Goal: Task Accomplishment & Management: Manage account settings

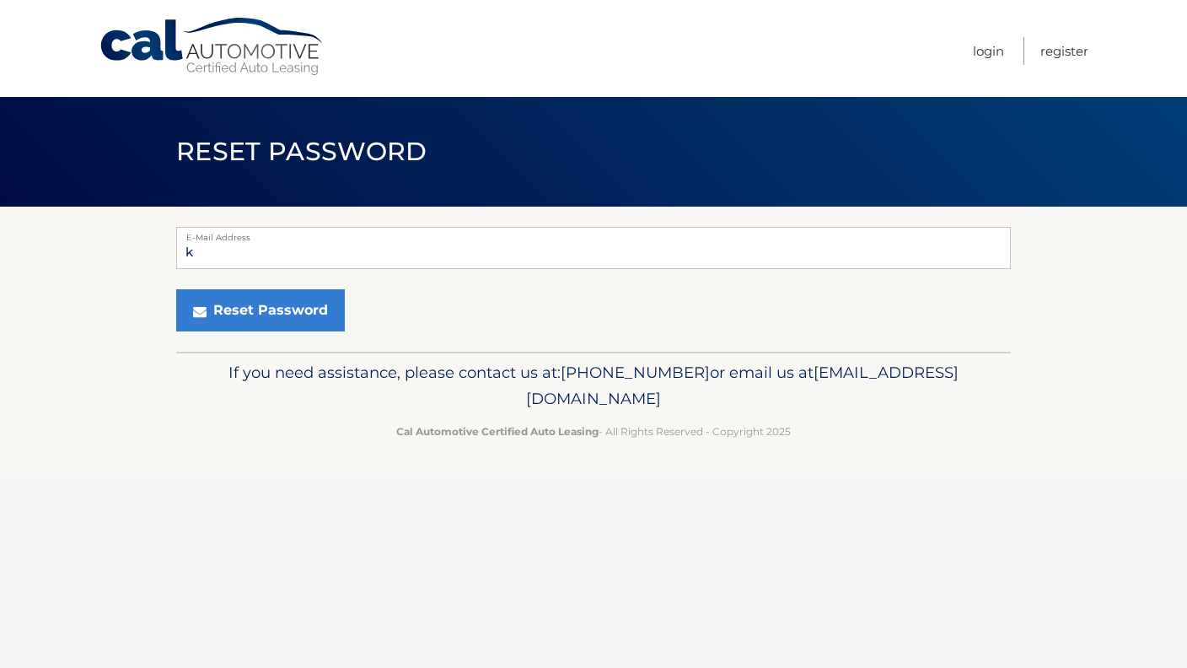
type input "[EMAIL_ADDRESS][DOMAIN_NAME]"
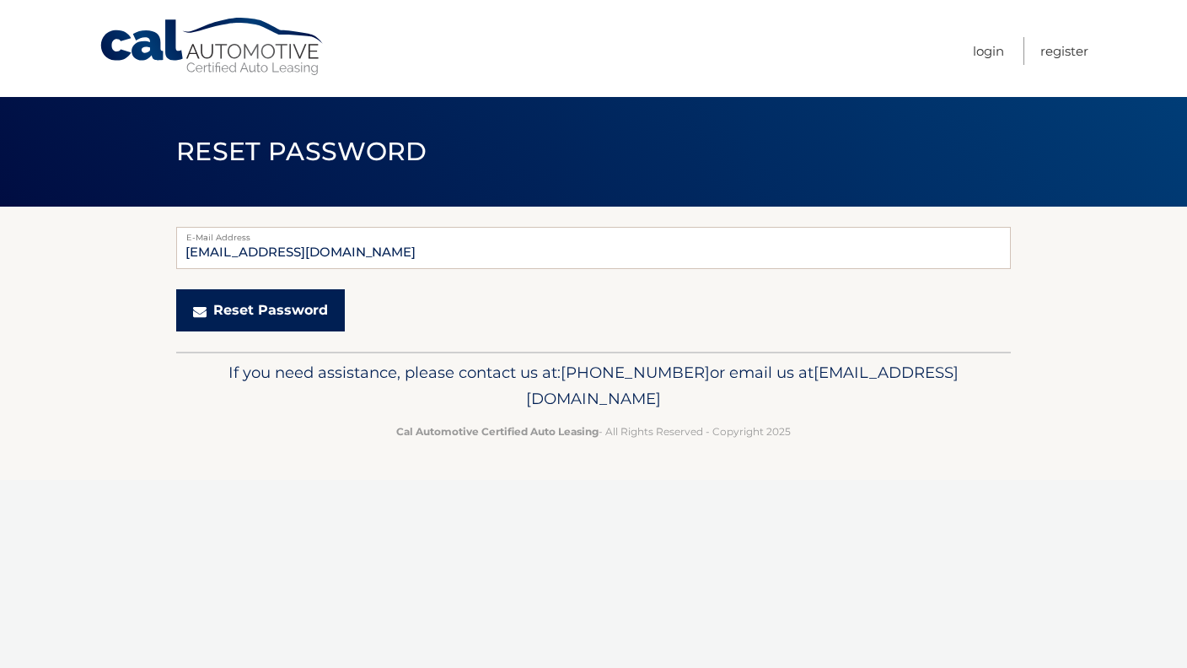
click at [272, 319] on button "Reset Password" at bounding box center [260, 310] width 169 height 42
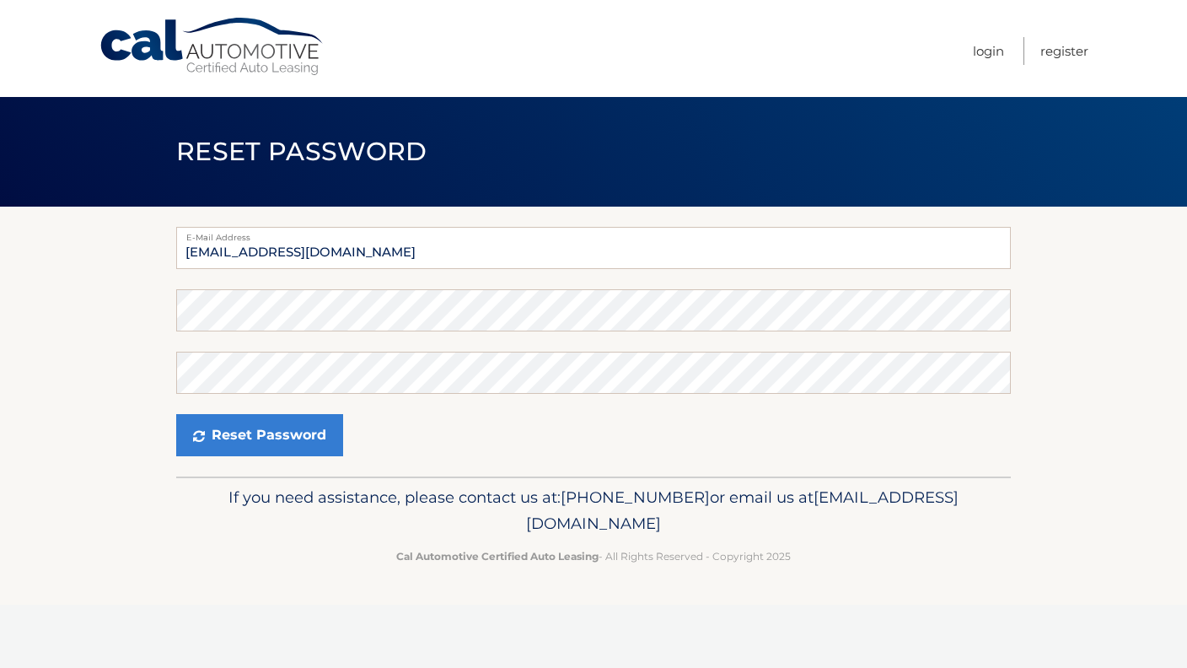
click at [232, 552] on p "Cal Automotive Certified Auto Leasing - All Rights Reserved - Copyright 2025" at bounding box center [593, 556] width 813 height 18
click at [299, 433] on button "Reset Password" at bounding box center [259, 435] width 167 height 42
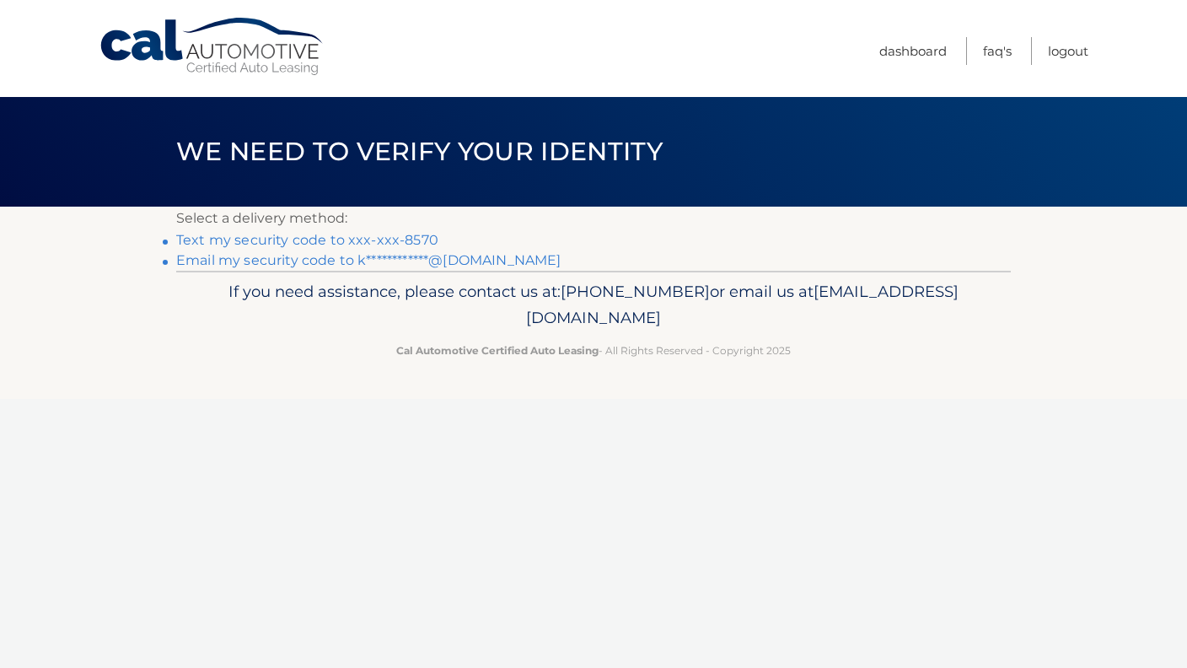
click at [482, 260] on link "**********" at bounding box center [368, 260] width 385 height 16
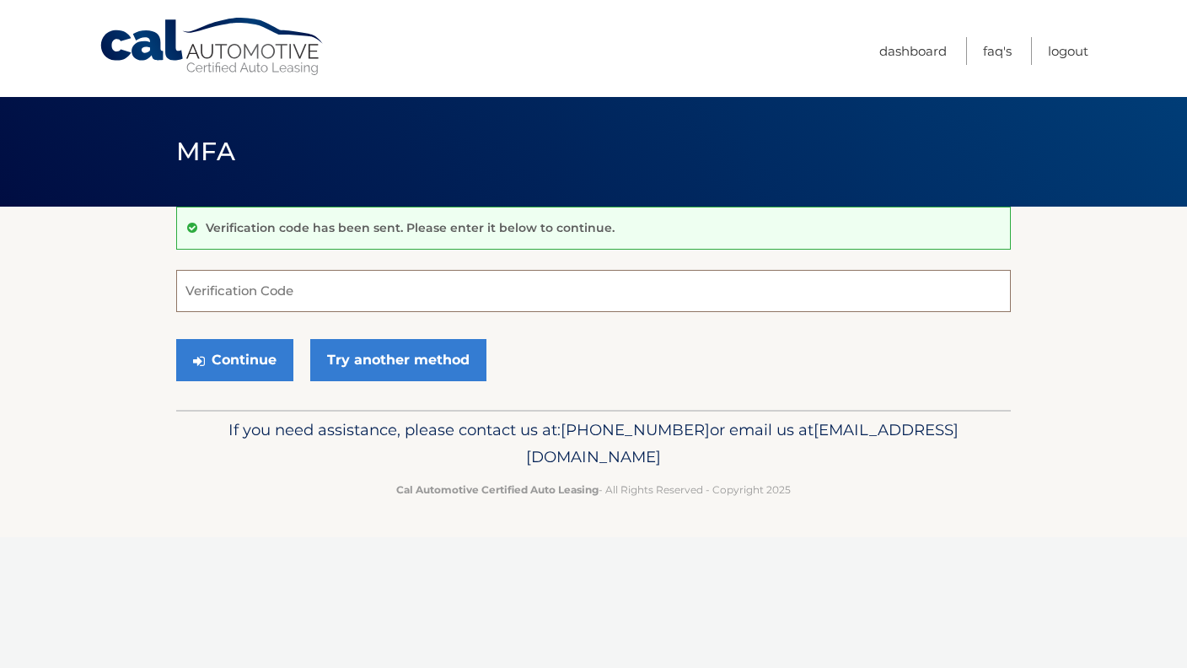
click at [246, 299] on input "Verification Code" at bounding box center [593, 291] width 835 height 42
click at [247, 304] on input "Verification Code" at bounding box center [593, 291] width 835 height 42
paste input "851945"
type input "851945"
click at [236, 371] on button "Continue" at bounding box center [234, 360] width 117 height 42
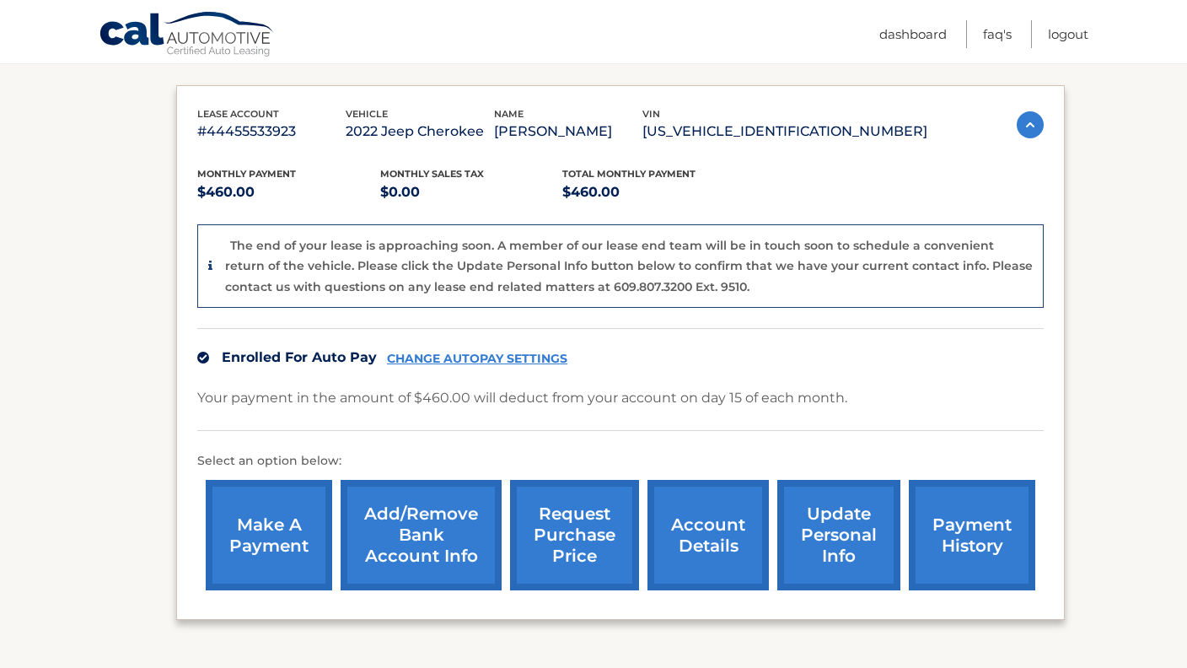
scroll to position [261, 0]
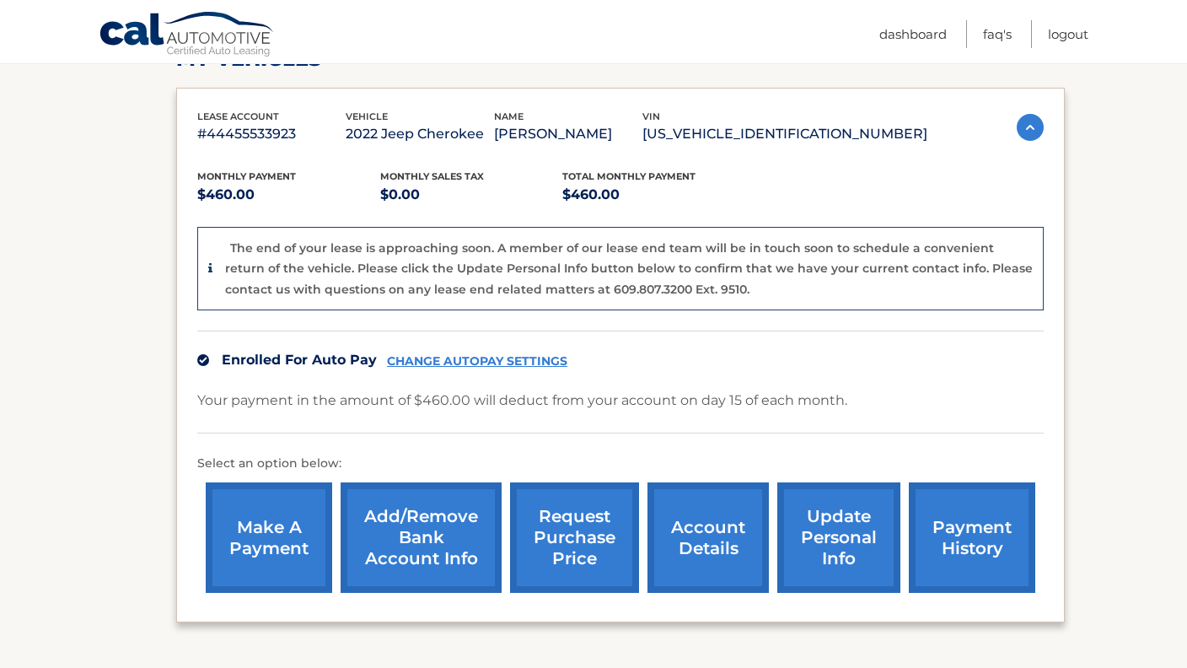
click at [692, 541] on link "account details" at bounding box center [708, 537] width 121 height 110
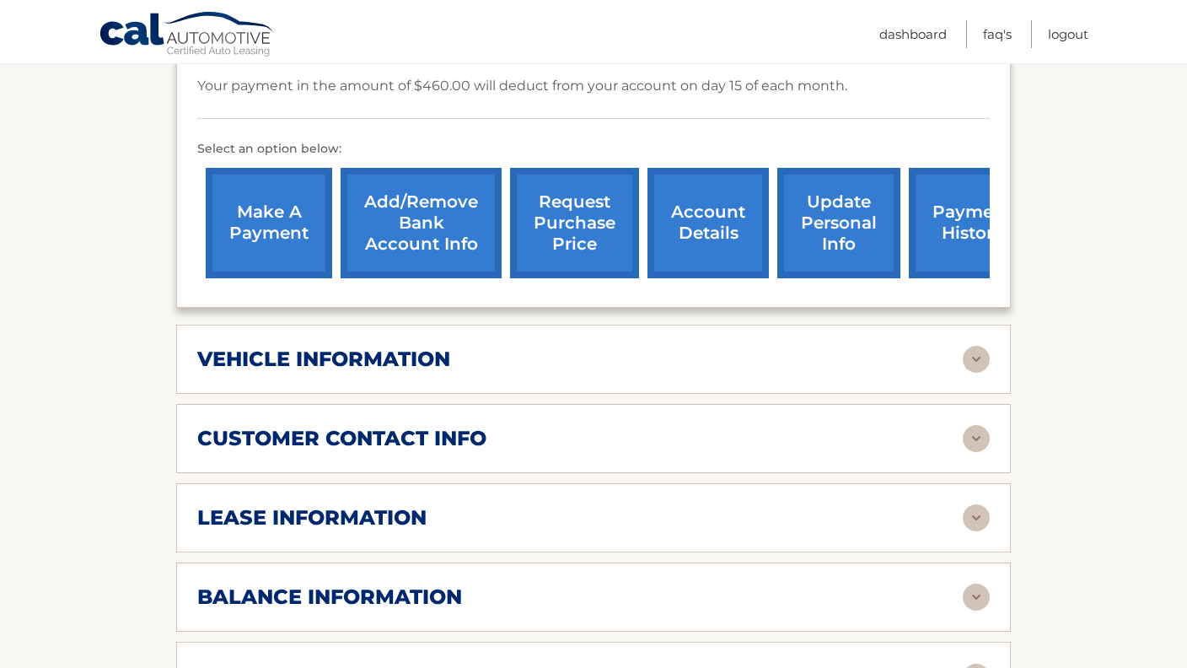
scroll to position [534, 0]
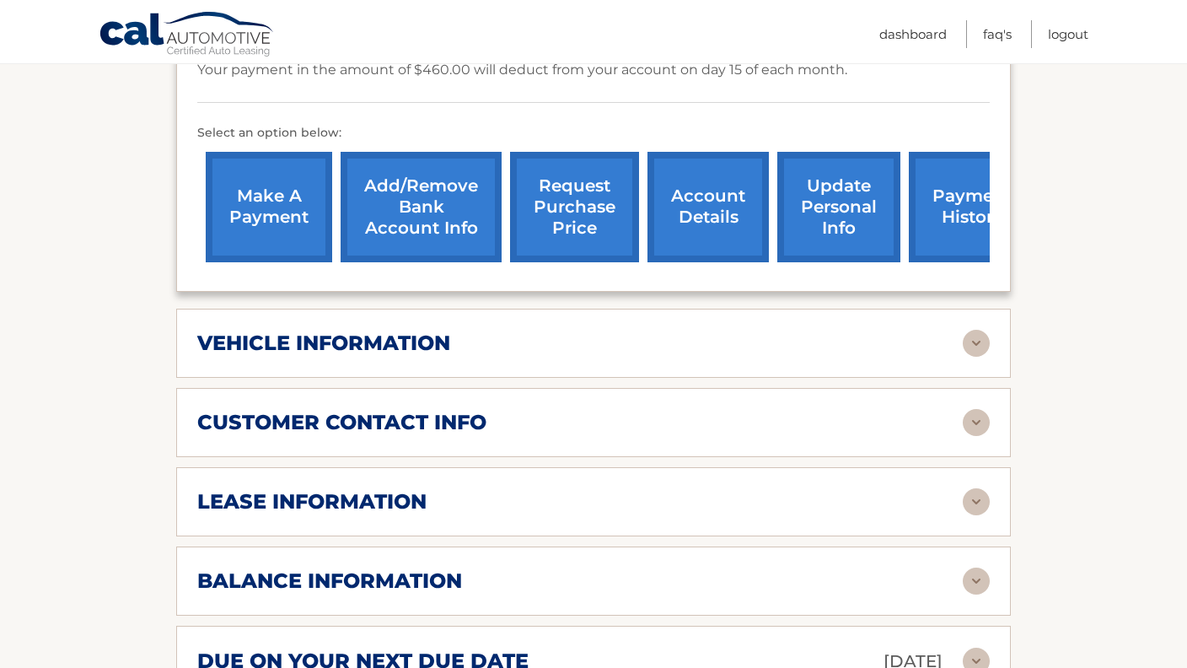
click at [972, 330] on img at bounding box center [976, 343] width 27 height 27
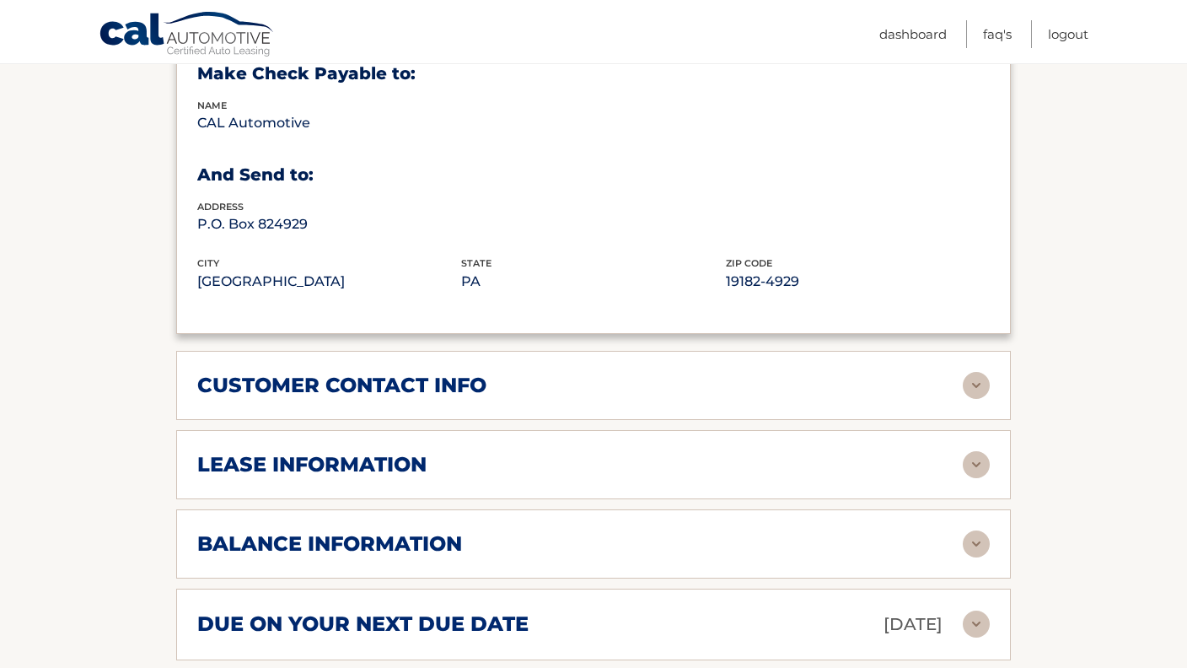
scroll to position [996, 0]
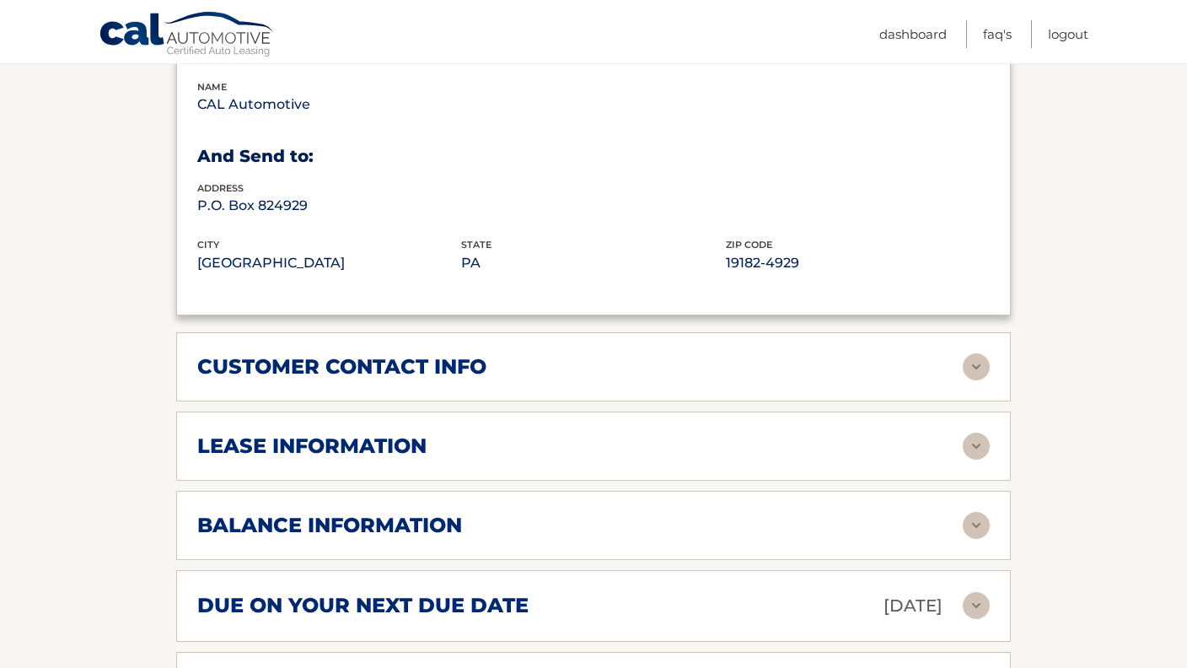
click at [966, 433] on img at bounding box center [976, 446] width 27 height 27
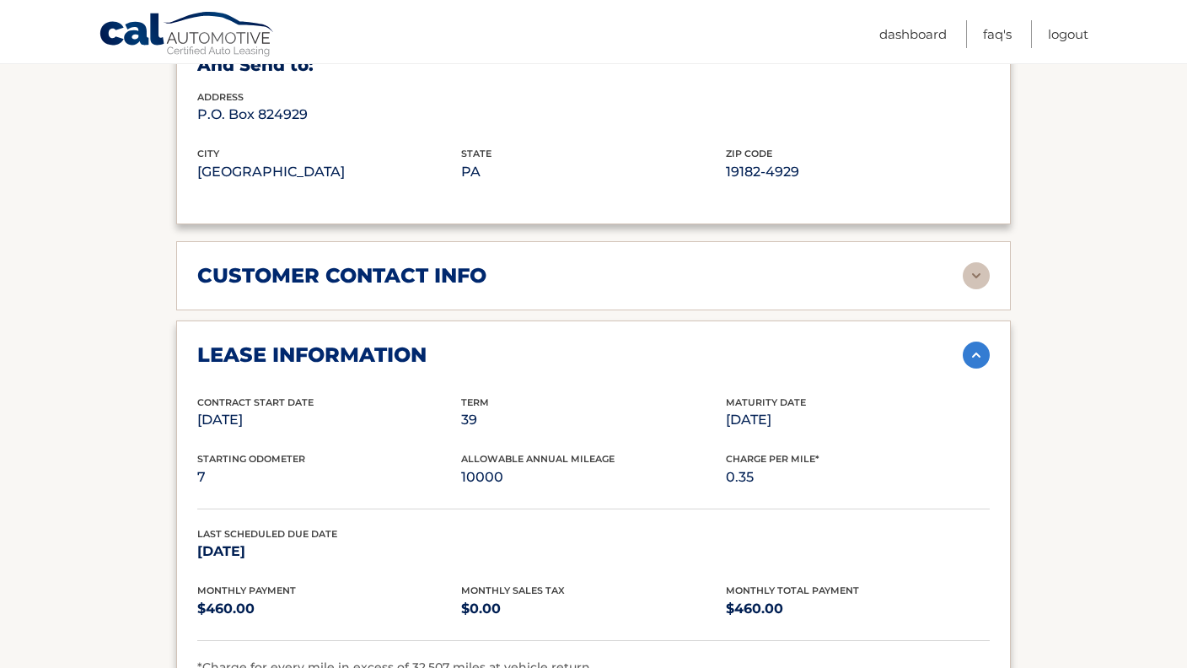
scroll to position [1155, 0]
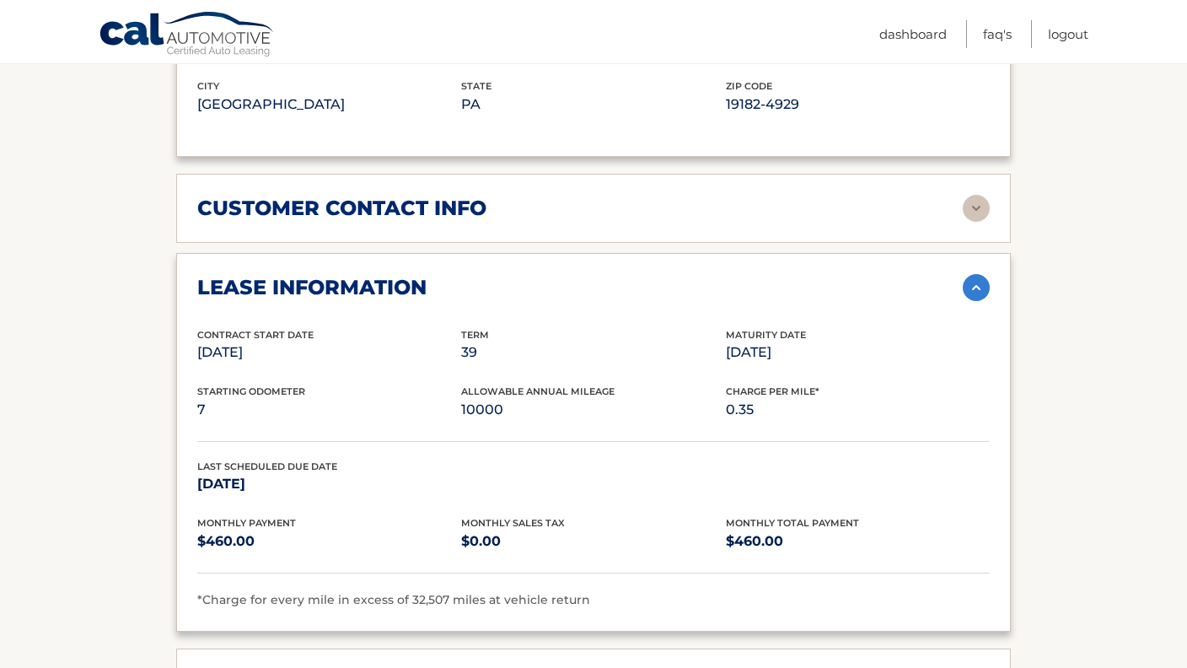
drag, startPoint x: 289, startPoint y: 326, endPoint x: 181, endPoint y: 331, distance: 108.1
click at [181, 331] on div "lease information Contract Start Date [DATE] Term 39 Maturity Date [DATE] Start…" at bounding box center [593, 442] width 835 height 379
click at [767, 398] on p "0.35" at bounding box center [858, 410] width 264 height 24
drag, startPoint x: 822, startPoint y: 327, endPoint x: 730, endPoint y: 326, distance: 91.9
click at [730, 341] on p "[DATE]" at bounding box center [858, 353] width 264 height 24
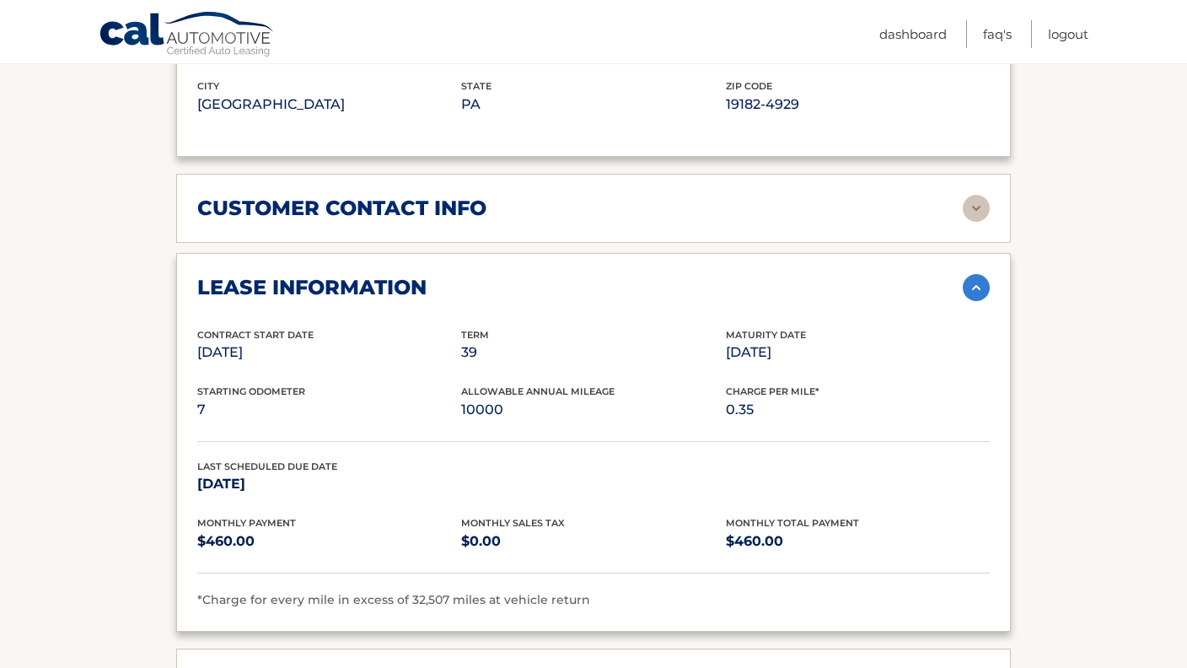
click at [901, 398] on p "0.35" at bounding box center [858, 410] width 264 height 24
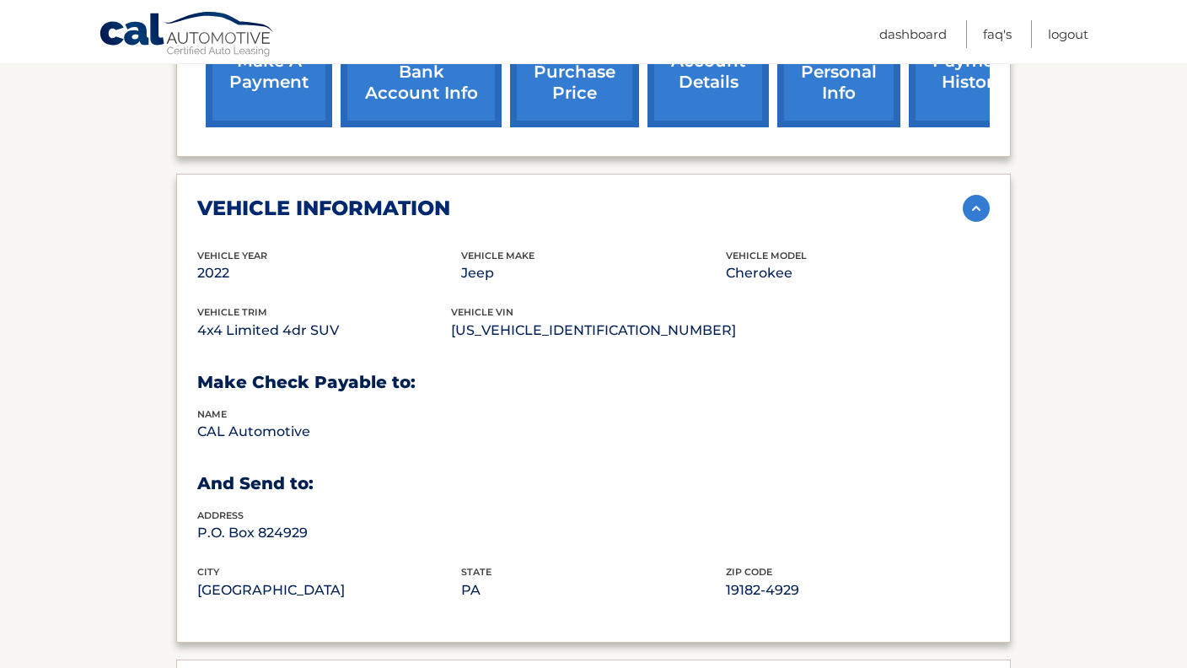
scroll to position [659, 0]
